Goal: Navigation & Orientation: Find specific page/section

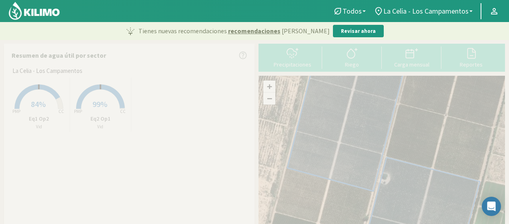
click at [35, 16] on img at bounding box center [34, 10] width 52 height 19
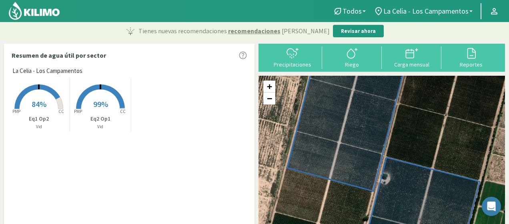
click at [412, 71] on div "Precipitaciones Riego Carga mensual Reportes" at bounding box center [381, 58] width 246 height 28
click at [412, 64] on div "Carga mensual" at bounding box center [411, 65] width 55 height 6
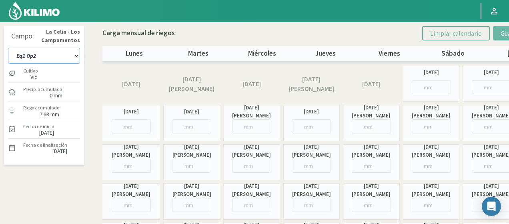
click at [47, 61] on select "Eq1 Op2 Eq2 Op1" at bounding box center [44, 56] width 72 height 16
click at [8, 48] on select "Eq1 Op2 Eq2 Op1" at bounding box center [44, 56] width 72 height 16
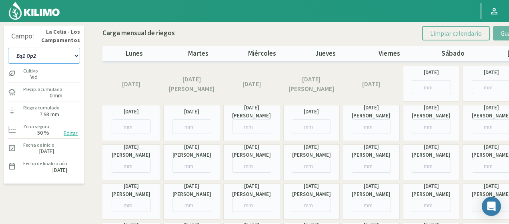
click at [50, 57] on select "Eq1 Op2 Eq2 Op1" at bounding box center [44, 56] width 72 height 16
click at [8, 48] on select "Eq1 Op2 Eq2 Op1" at bounding box center [44, 56] width 72 height 16
click at [62, 58] on select "Eq1 Op2 Eq2 Op1" at bounding box center [44, 56] width 72 height 16
click at [8, 48] on select "Eq1 Op2 Eq2 Op1" at bounding box center [44, 56] width 72 height 16
click at [72, 56] on select "Eq1 Op2 Eq2 Op1" at bounding box center [44, 56] width 72 height 16
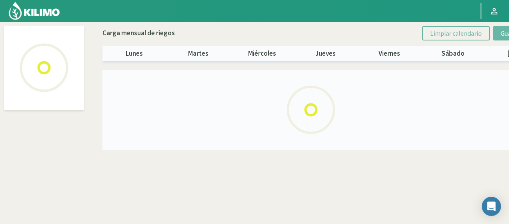
select select "1: Object"
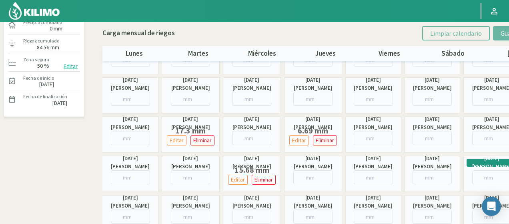
scroll to position [80, 0]
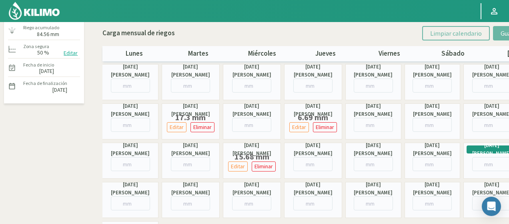
click at [46, 10] on img at bounding box center [34, 10] width 52 height 19
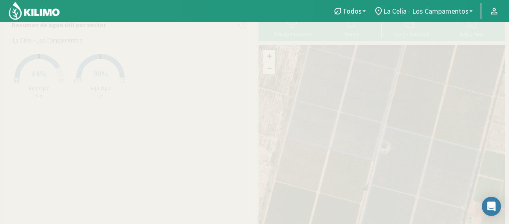
scroll to position [18, 0]
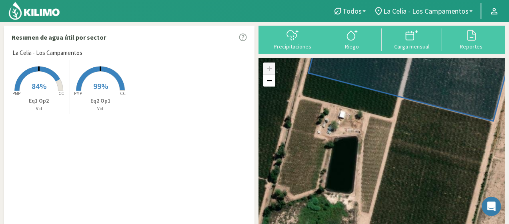
drag, startPoint x: 368, startPoint y: 188, endPoint x: 371, endPoint y: 78, distance: 110.8
click at [371, 78] on icon at bounding box center [421, 28] width 226 height 186
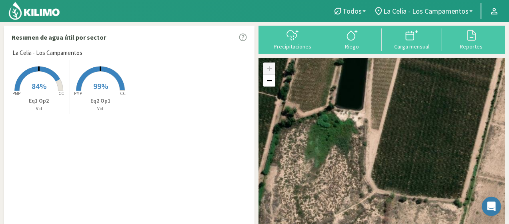
drag, startPoint x: 346, startPoint y: 182, endPoint x: 358, endPoint y: 89, distance: 94.1
click at [358, 89] on div "+ − Leaflet | © Esri" at bounding box center [381, 152] width 246 height 189
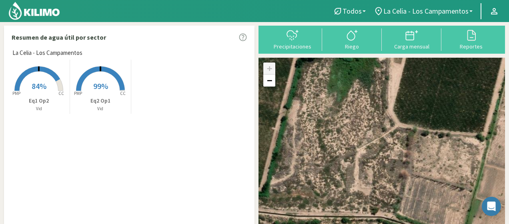
drag, startPoint x: 342, startPoint y: 156, endPoint x: 364, endPoint y: 92, distance: 67.9
click at [364, 93] on div "+ − Leaflet | © Esri" at bounding box center [381, 152] width 246 height 189
click at [364, 92] on div "+ − Leaflet | © Esri" at bounding box center [381, 152] width 246 height 189
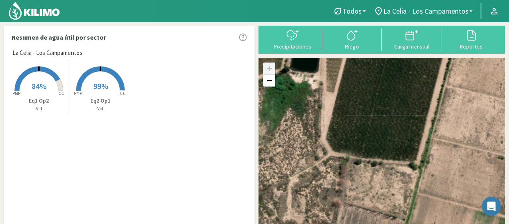
drag, startPoint x: 430, startPoint y: 139, endPoint x: 354, endPoint y: 173, distance: 84.0
click at [354, 173] on div "+ − Leaflet | © Esri" at bounding box center [381, 152] width 246 height 189
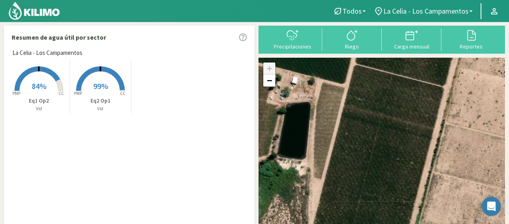
drag, startPoint x: 314, startPoint y: 152, endPoint x: 302, endPoint y: 239, distance: 88.3
click at [302, 206] on html "Todos Todos Vid La [PERSON_NAME] - Los Campamentos Todos La [PERSON_NAME] - Los…" at bounding box center [254, 94] width 509 height 224
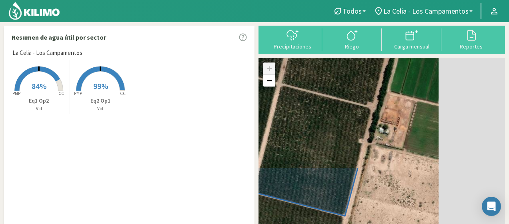
drag, startPoint x: 390, startPoint y: 109, endPoint x: 287, endPoint y: 239, distance: 166.2
click at [287, 206] on html "Todos Todos Vid La [PERSON_NAME] - Los Campamentos Todos La [PERSON_NAME] - Los…" at bounding box center [254, 94] width 509 height 224
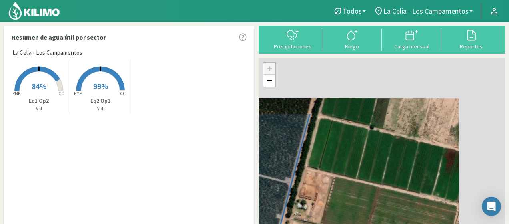
drag, startPoint x: 348, startPoint y: 140, endPoint x: 268, endPoint y: 214, distance: 108.7
click at [268, 214] on icon at bounding box center [231, 202] width 158 height 178
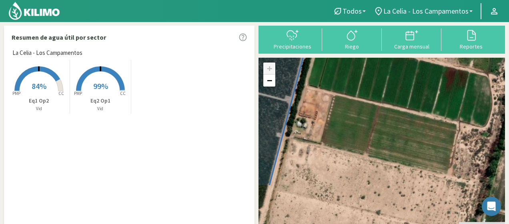
drag, startPoint x: 310, startPoint y: 189, endPoint x: 310, endPoint y: 106, distance: 83.2
click at [310, 106] on div "+ − Leaflet | © Esri" at bounding box center [381, 152] width 246 height 189
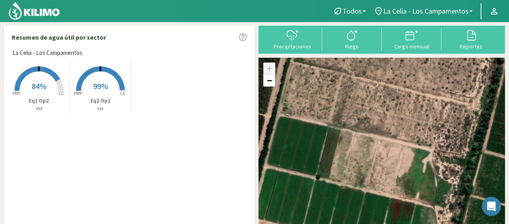
drag, startPoint x: 310, startPoint y: 105, endPoint x: 255, endPoint y: 239, distance: 144.9
click at [255, 206] on html "Todos Todos Vid La [PERSON_NAME] - Los Campamentos Todos La [PERSON_NAME] - Los…" at bounding box center [254, 94] width 509 height 224
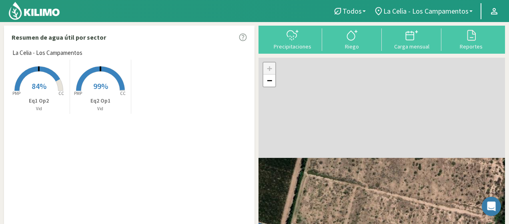
drag, startPoint x: 288, startPoint y: 136, endPoint x: 290, endPoint y: 229, distance: 93.6
click at [290, 206] on html "Todos Todos Vid La [PERSON_NAME] - Los Campamentos Todos La [PERSON_NAME] - Los…" at bounding box center [254, 94] width 509 height 224
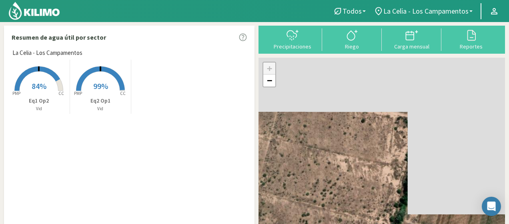
drag, startPoint x: 323, startPoint y: 161, endPoint x: 209, endPoint y: 221, distance: 128.8
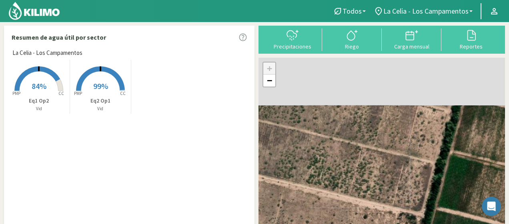
drag, startPoint x: 306, startPoint y: 150, endPoint x: 309, endPoint y: 220, distance: 69.6
click at [307, 206] on html "Todos Todos Vid La [PERSON_NAME] - Los Campamentos Todos La [PERSON_NAME] - Los…" at bounding box center [254, 94] width 509 height 224
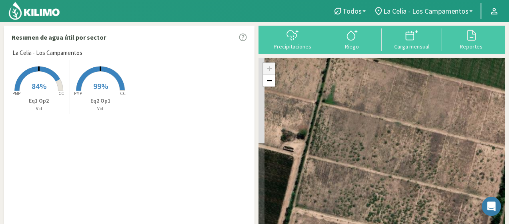
drag, startPoint x: 286, startPoint y: 184, endPoint x: 332, endPoint y: 224, distance: 60.7
click at [332, 223] on div "+ − Leaflet | © Esri" at bounding box center [381, 152] width 246 height 189
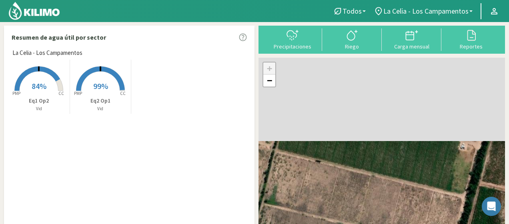
drag, startPoint x: 357, startPoint y: 154, endPoint x: 310, endPoint y: 239, distance: 97.2
click at [310, 206] on html "Todos Todos Vid La [PERSON_NAME] - Los Campamentos Todos La [PERSON_NAME] - Los…" at bounding box center [254, 94] width 509 height 224
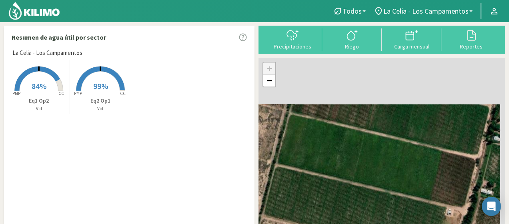
drag, startPoint x: 346, startPoint y: 144, endPoint x: 330, endPoint y: 218, distance: 75.3
click at [330, 218] on div "+ − Leaflet | © Esri" at bounding box center [381, 152] width 246 height 189
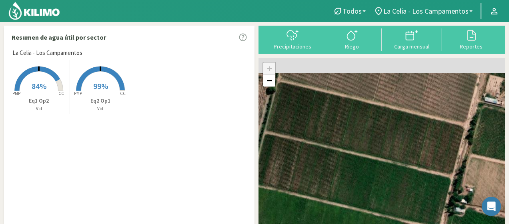
drag, startPoint x: 361, startPoint y: 138, endPoint x: 305, endPoint y: 239, distance: 115.4
click at [305, 206] on html "Todos Todos Vid La [PERSON_NAME] - Los Campamentos Todos La [PERSON_NAME] - Los…" at bounding box center [254, 94] width 509 height 224
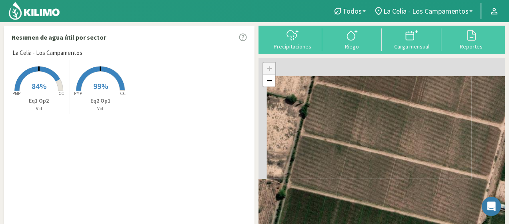
drag, startPoint x: 331, startPoint y: 151, endPoint x: 362, endPoint y: 220, distance: 75.9
click at [362, 220] on div "+ − Leaflet | © Esri" at bounding box center [381, 152] width 246 height 189
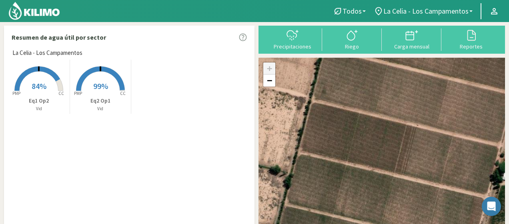
drag, startPoint x: 360, startPoint y: 153, endPoint x: 339, endPoint y: 239, distance: 88.5
click at [339, 206] on html "Todos Todos Vid La [PERSON_NAME] - Los Campamentos Todos La [PERSON_NAME] - Los…" at bounding box center [254, 94] width 509 height 224
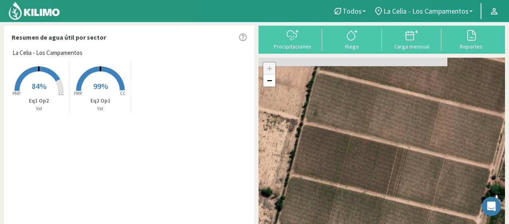
drag, startPoint x: 369, startPoint y: 155, endPoint x: 335, endPoint y: 225, distance: 77.8
click at [335, 206] on html "Todos Todos Vid La [PERSON_NAME] - Los Campamentos Todos La [PERSON_NAME] - Los…" at bounding box center [254, 94] width 509 height 224
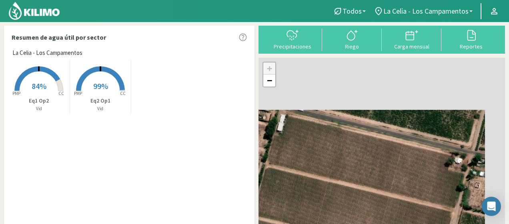
drag, startPoint x: 374, startPoint y: 142, endPoint x: 342, endPoint y: 220, distance: 84.1
click at [342, 220] on div "+ − Leaflet | © Esri" at bounding box center [381, 152] width 246 height 189
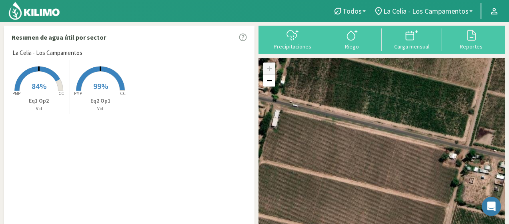
drag, startPoint x: 412, startPoint y: 153, endPoint x: 396, endPoint y: 146, distance: 17.9
click at [410, 147] on div "+ − Leaflet | © Esri" at bounding box center [381, 152] width 246 height 189
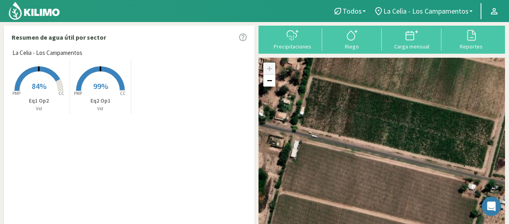
drag, startPoint x: 304, startPoint y: 140, endPoint x: 328, endPoint y: 207, distance: 71.0
click at [328, 207] on div "+ − Leaflet | © Esri" at bounding box center [381, 152] width 246 height 189
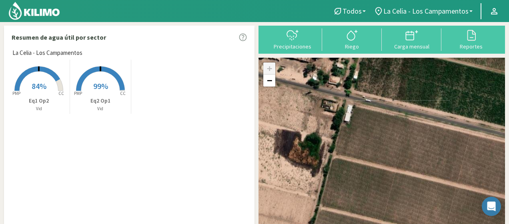
drag, startPoint x: 275, startPoint y: 160, endPoint x: 324, endPoint y: 91, distance: 85.2
click at [324, 91] on div "+ − Leaflet | © Esri" at bounding box center [381, 152] width 246 height 189
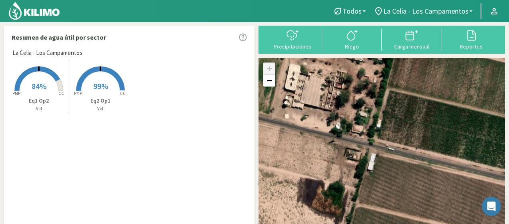
drag, startPoint x: 314, startPoint y: 113, endPoint x: 338, endPoint y: 163, distance: 54.9
click at [338, 163] on div "+ − Leaflet | © Esri" at bounding box center [381, 152] width 246 height 189
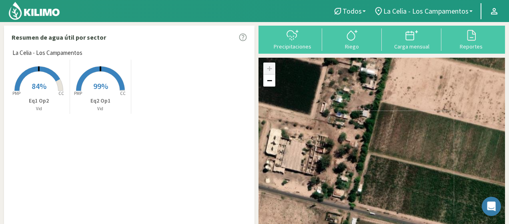
drag, startPoint x: 378, startPoint y: 136, endPoint x: 363, endPoint y: 196, distance: 61.1
click at [363, 196] on div "+ − Leaflet | © Esri" at bounding box center [381, 152] width 246 height 189
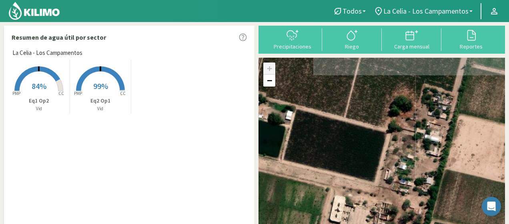
drag, startPoint x: 318, startPoint y: 140, endPoint x: 384, endPoint y: 208, distance: 94.5
click at [384, 208] on div "+ − Leaflet | © Esri" at bounding box center [381, 152] width 246 height 189
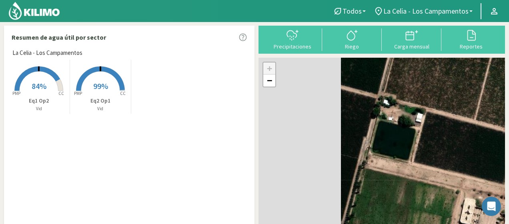
drag, startPoint x: 334, startPoint y: 177, endPoint x: 460, endPoint y: 178, distance: 125.6
click at [460, 178] on div "+ − Leaflet | © Esri" at bounding box center [381, 152] width 246 height 189
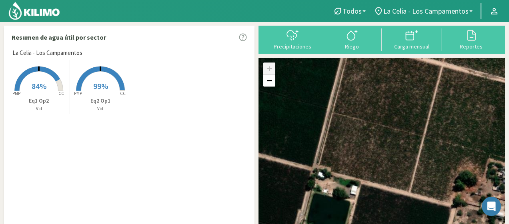
drag, startPoint x: 422, startPoint y: 164, endPoint x: 339, endPoint y: 239, distance: 111.8
click at [339, 206] on html "Todos Todos Vid La [PERSON_NAME] - Los Campamentos Todos La [PERSON_NAME] - Los…" at bounding box center [254, 94] width 509 height 224
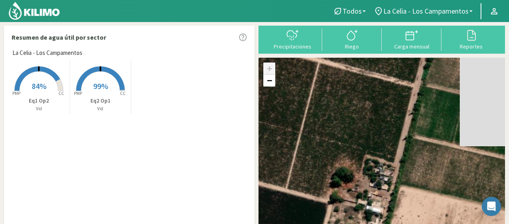
drag, startPoint x: 438, startPoint y: 141, endPoint x: 321, endPoint y: 140, distance: 117.6
click at [321, 140] on div "+ − Leaflet | © Esri" at bounding box center [381, 152] width 246 height 189
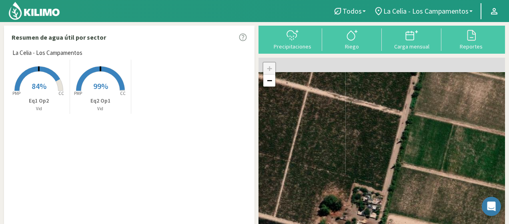
drag, startPoint x: 350, startPoint y: 138, endPoint x: 315, endPoint y: 235, distance: 103.6
click at [315, 206] on html "Todos Todos Vid La [PERSON_NAME] - Los Campamentos Todos La [PERSON_NAME] - Los…" at bounding box center [254, 94] width 509 height 224
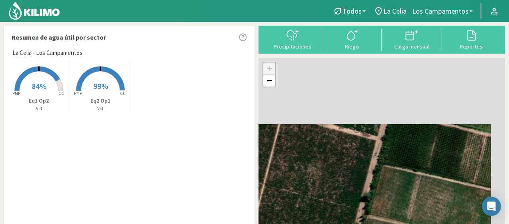
drag, startPoint x: 349, startPoint y: 164, endPoint x: 324, endPoint y: 229, distance: 69.7
click at [324, 206] on html "Todos Todos Vid La [PERSON_NAME] - Los Campamentos Todos La [PERSON_NAME] - Los…" at bounding box center [254, 94] width 509 height 224
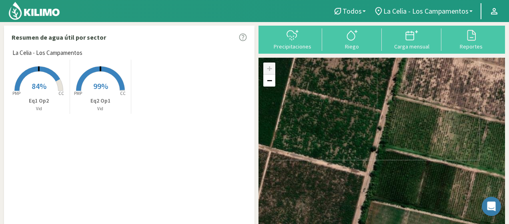
drag, startPoint x: 354, startPoint y: 159, endPoint x: 338, endPoint y: 234, distance: 76.5
click at [338, 206] on html "Todos Todos Vid La [PERSON_NAME] - Los Campamentos Todos La [PERSON_NAME] - Los…" at bounding box center [254, 94] width 509 height 224
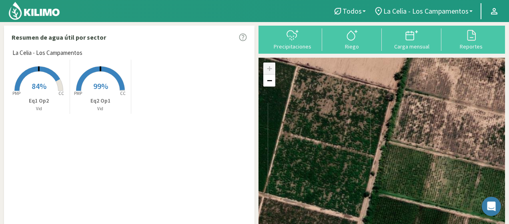
click at [361, 147] on div "+ − Leaflet | © Esri" at bounding box center [381, 152] width 246 height 189
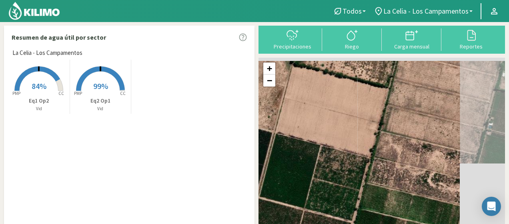
drag, startPoint x: 355, startPoint y: 142, endPoint x: 342, endPoint y: 210, distance: 69.3
click at [342, 210] on div "+ − Leaflet | © Esri" at bounding box center [381, 152] width 246 height 189
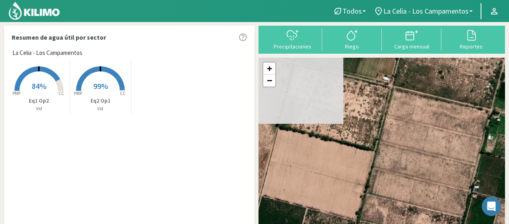
drag, startPoint x: 360, startPoint y: 147, endPoint x: 343, endPoint y: 206, distance: 61.5
click at [343, 206] on div "+ − Leaflet | © Esri" at bounding box center [381, 152] width 246 height 189
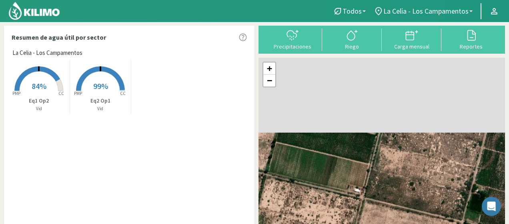
drag
click at [334, 206] on html "Todos Todos Vid La [PERSON_NAME] - Los Campamentos Todos La [PERSON_NAME] - Los…" at bounding box center [254, 94] width 509 height 224
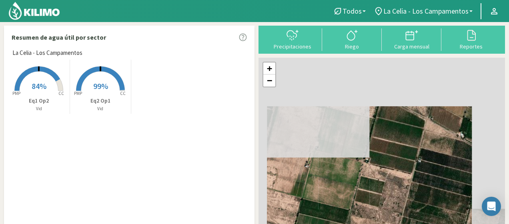
click at [337, 206] on html "Todos Todos Vid La [PERSON_NAME] - Los Campamentos Todos La [PERSON_NAME] - Los…" at bounding box center [254, 94] width 509 height 224
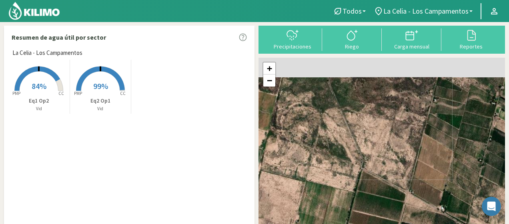
click at [332, 217] on div "+ − Leaflet | © Esri" at bounding box center [381, 152] width 246 height 189
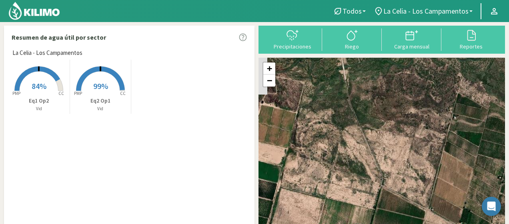
click at [368, 183] on div "+ − Leaflet | © Esri" at bounding box center [381, 152] width 246 height 189
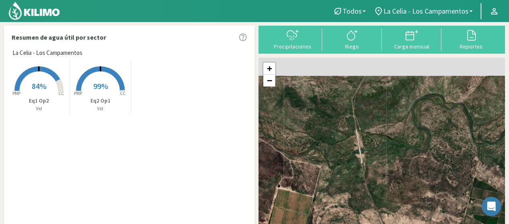
click at [343, 184] on div "+ − Leaflet | © Esri" at bounding box center [381, 152] width 246 height 189
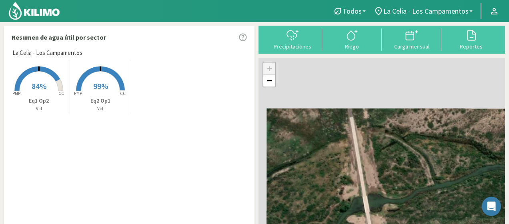
drag, startPoint x: 328, startPoint y: 120, endPoint x: 344, endPoint y: 203, distance: 84.7
click at [344, 203] on div "+ − Leaflet | © Esri" at bounding box center [381, 152] width 246 height 189
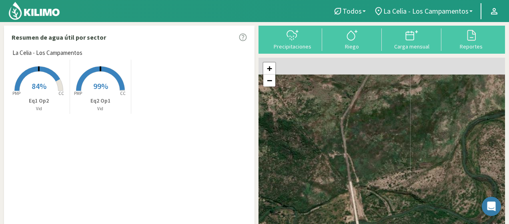
drag, startPoint x: 331, startPoint y: 147, endPoint x: 331, endPoint y: 226, distance: 78.8
click at [331, 206] on html "Todos Todos Vid La [PERSON_NAME] - Los Campamentos Todos La [PERSON_NAME] - Los…" at bounding box center [254, 94] width 509 height 224
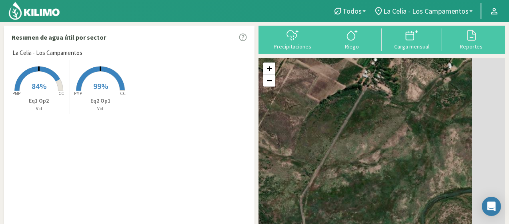
drag, startPoint x: 356, startPoint y: 143, endPoint x: 300, endPoint y: 211, distance: 88.1
click at [301, 213] on div "+ − Leaflet | © Esri" at bounding box center [381, 152] width 246 height 189
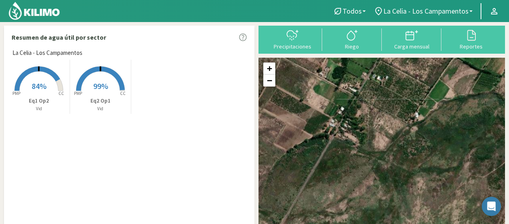
drag, startPoint x: 319, startPoint y: 183, endPoint x: 292, endPoint y: 232, distance: 56.1
click at [292, 206] on html "Todos Todos Vid La [PERSON_NAME] - Los Campamentos Todos La [PERSON_NAME] - Los…" at bounding box center [254, 94] width 509 height 224
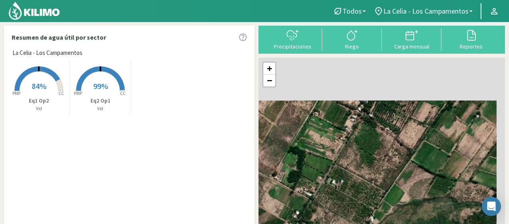
drag, startPoint x: 331, startPoint y: 176, endPoint x: 314, endPoint y: 232, distance: 58.6
click at [314, 206] on html "Todos Todos Vid La [PERSON_NAME] - Los Campamentos Todos La [PERSON_NAME] - Los…" at bounding box center [254, 94] width 509 height 224
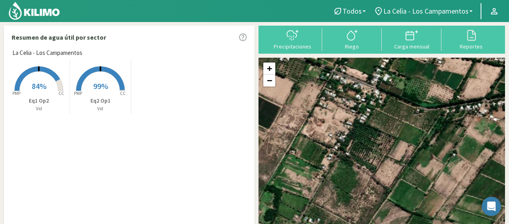
drag, startPoint x: 339, startPoint y: 197, endPoint x: 326, endPoint y: 218, distance: 24.8
click at [325, 222] on div "+ − Leaflet | © Esri" at bounding box center [381, 152] width 246 height 189
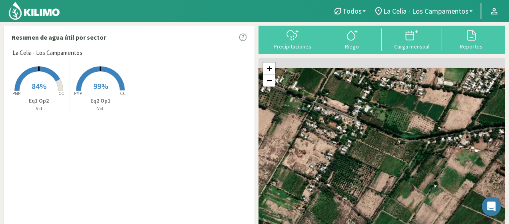
drag, startPoint x: 357, startPoint y: 167, endPoint x: 328, endPoint y: 216, distance: 56.4
click at [328, 217] on div "+ − Leaflet | © Esri" at bounding box center [381, 152] width 246 height 189
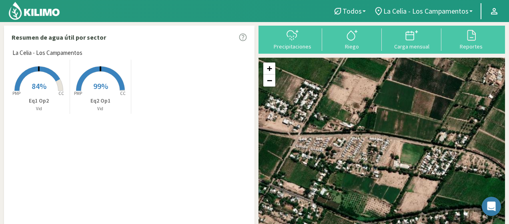
drag, startPoint x: 352, startPoint y: 173, endPoint x: 320, endPoint y: 232, distance: 66.2
click at [320, 206] on html "Todos Todos Vid La [PERSON_NAME] - Los Campamentos Todos La [PERSON_NAME] - Los…" at bounding box center [254, 94] width 509 height 224
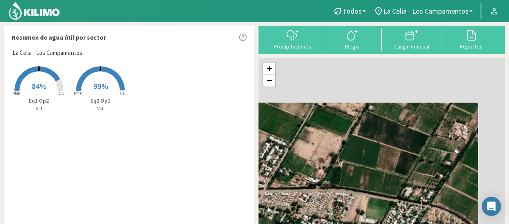
drag, startPoint x: 358, startPoint y: 174, endPoint x: 324, endPoint y: 217, distance: 54.9
click at [323, 206] on html "Todos Todos Vid La [PERSON_NAME] - Los Campamentos Todos La [PERSON_NAME] - Los…" at bounding box center [254, 94] width 509 height 224
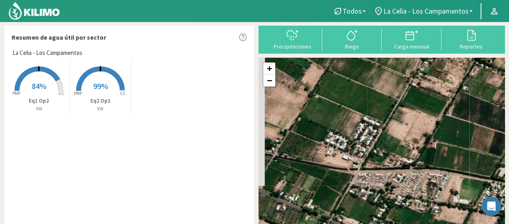
drag, startPoint x: 302, startPoint y: 198, endPoint x: 412, endPoint y: 173, distance: 112.4
click at [412, 173] on div "+ − Leaflet | © Esri" at bounding box center [381, 152] width 246 height 189
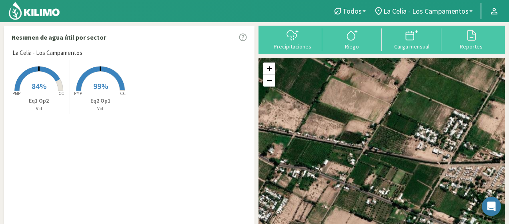
drag, startPoint x: 318, startPoint y: 174, endPoint x: 418, endPoint y: 170, distance: 100.1
click at [418, 170] on div "+ − Leaflet | © Esri" at bounding box center [381, 152] width 246 height 189
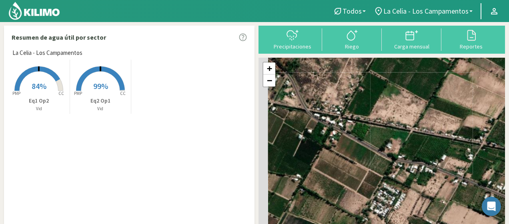
click at [453, 162] on div "+ − Leaflet | © Esri" at bounding box center [381, 152] width 246 height 189
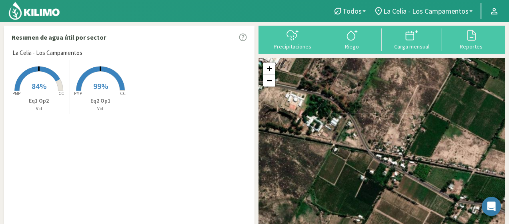
click at [406, 204] on div "+ − Leaflet | © Esri" at bounding box center [381, 152] width 246 height 189
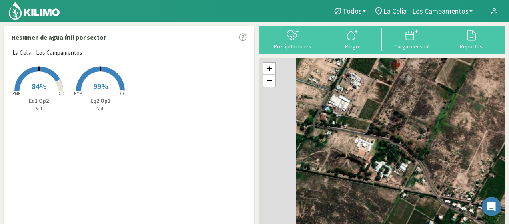
click at [413, 212] on div "+ − Leaflet | © Esri" at bounding box center [381, 152] width 246 height 189
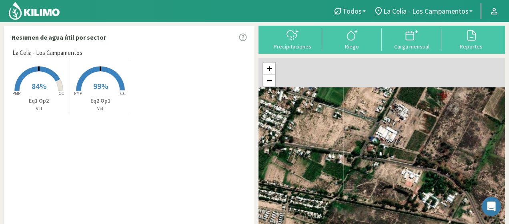
click at [394, 205] on div "+ − Leaflet | © Esri" at bounding box center [381, 152] width 246 height 189
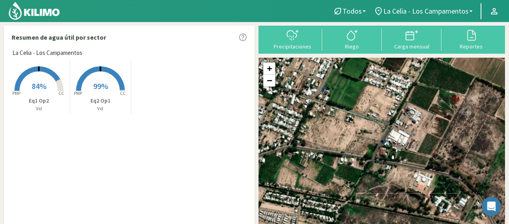
click at [40, 12] on img at bounding box center [34, 10] width 52 height 19
